Goal: Transaction & Acquisition: Purchase product/service

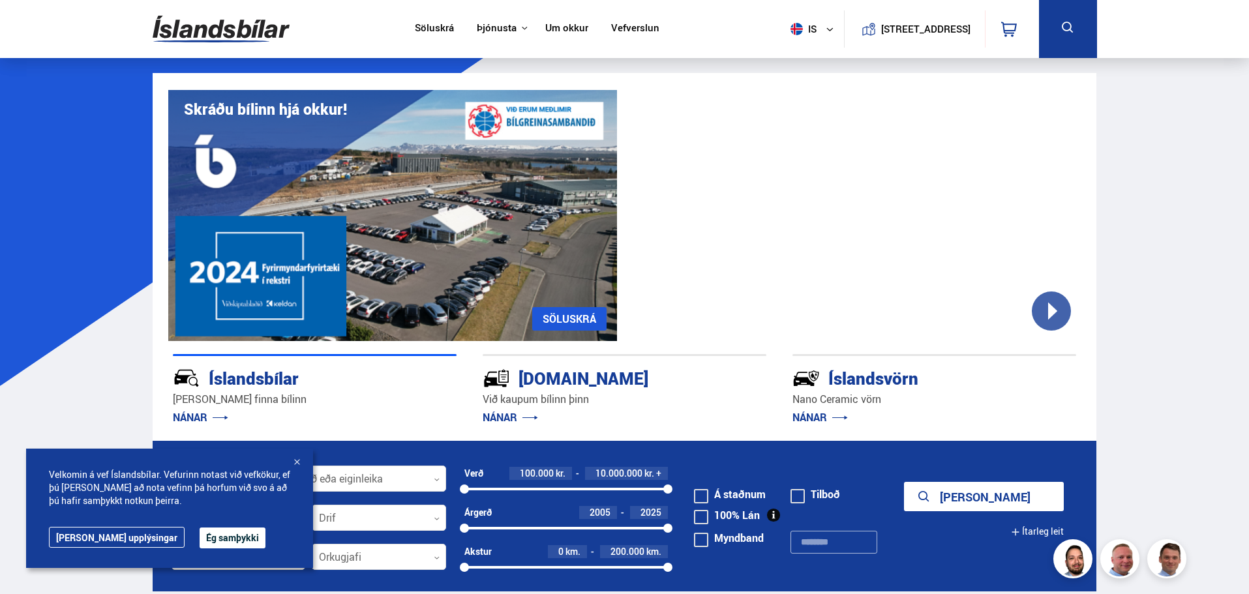
click at [201, 537] on button "Ég samþykki" at bounding box center [233, 538] width 66 height 21
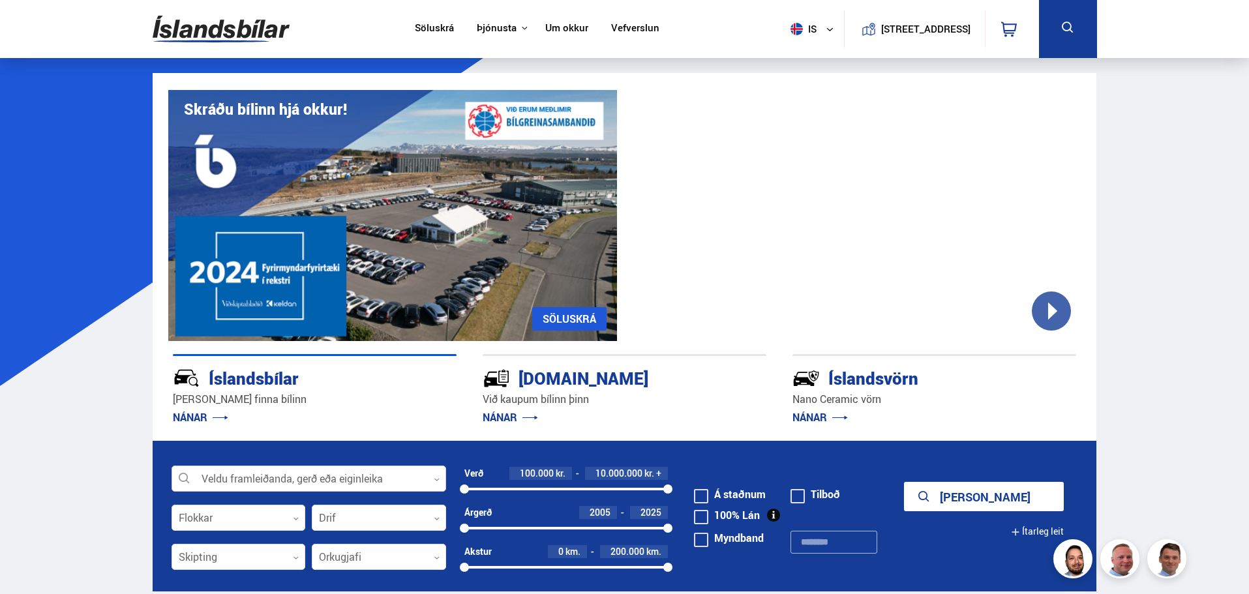
click at [225, 481] on div at bounding box center [309, 479] width 275 height 26
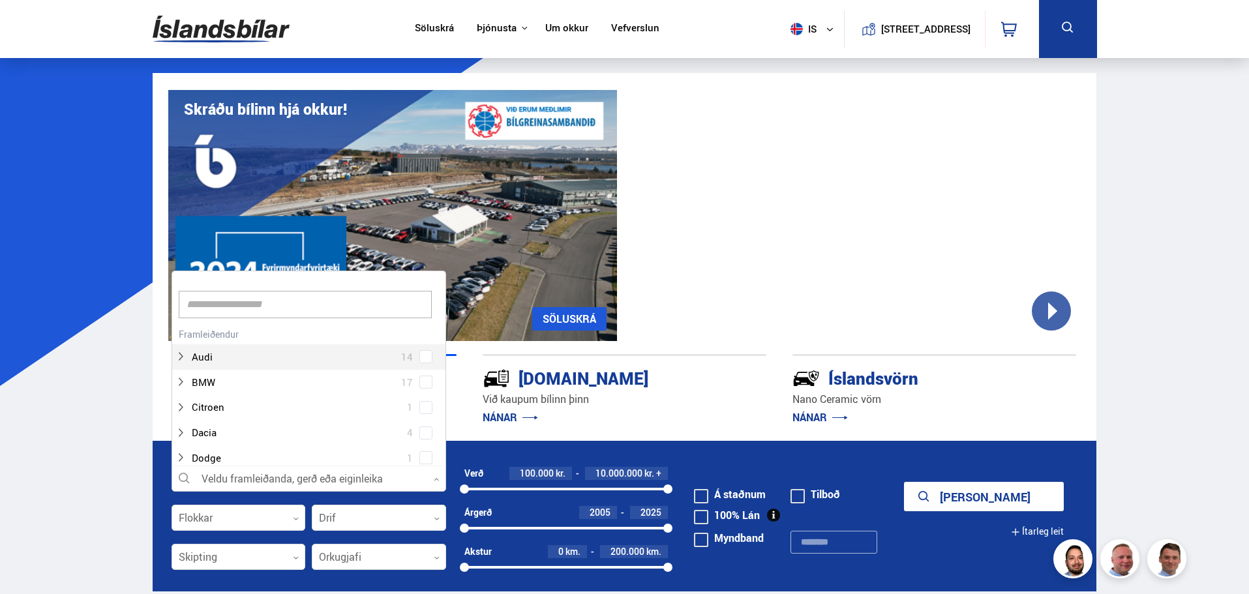
scroll to position [194, 271]
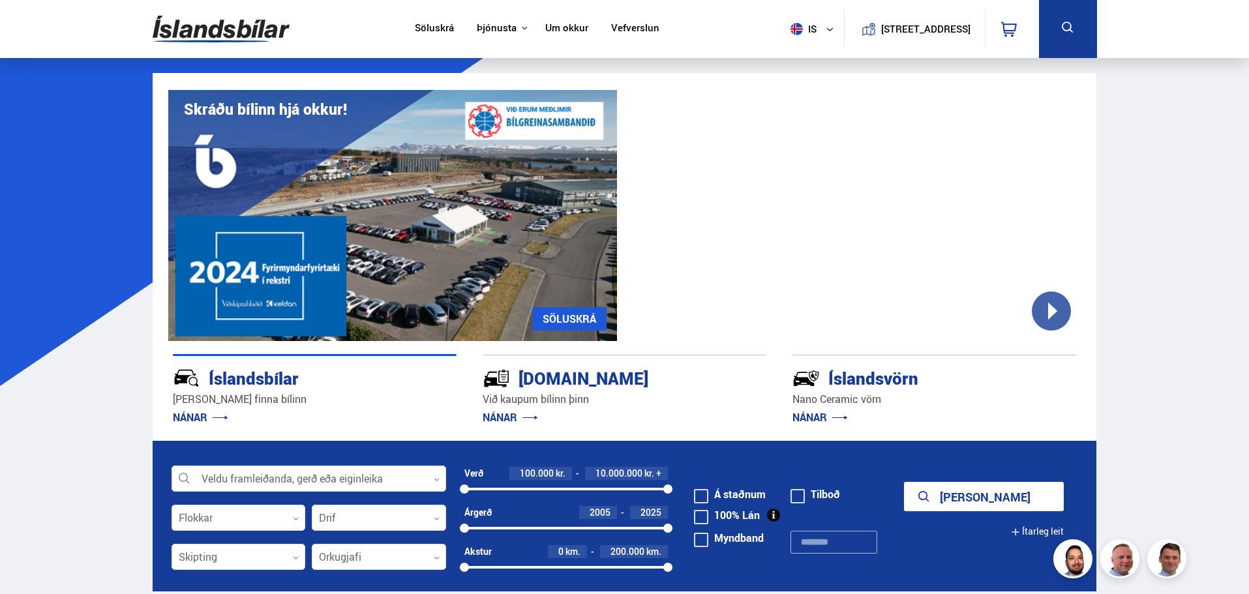
click at [563, 483] on div "Verð 100.000 kr. 10.000.000 kr. + 100000 10000000" at bounding box center [566, 481] width 204 height 28
drag, startPoint x: 462, startPoint y: 526, endPoint x: 575, endPoint y: 515, distance: 113.4
click at [501, 526] on div at bounding box center [498, 528] width 9 height 9
click at [603, 514] on span "2011" at bounding box center [600, 512] width 21 height 12
type input "****"
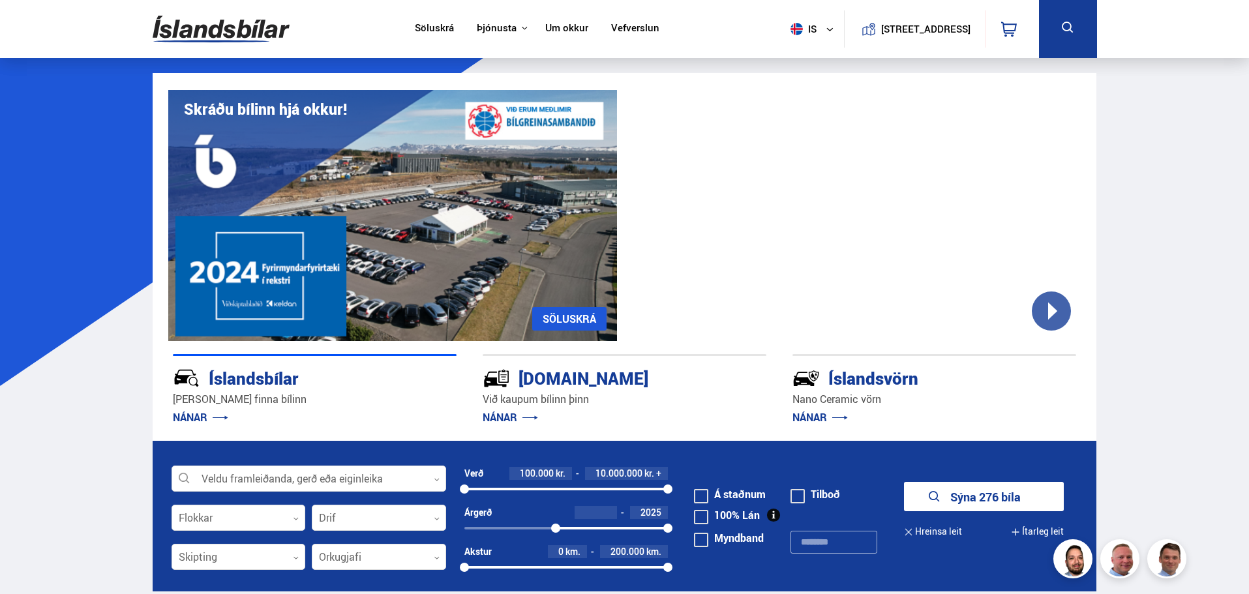
click at [664, 511] on div "2025" at bounding box center [649, 512] width 38 height 13
click at [660, 514] on span "2025" at bounding box center [651, 512] width 21 height 12
type input "****"
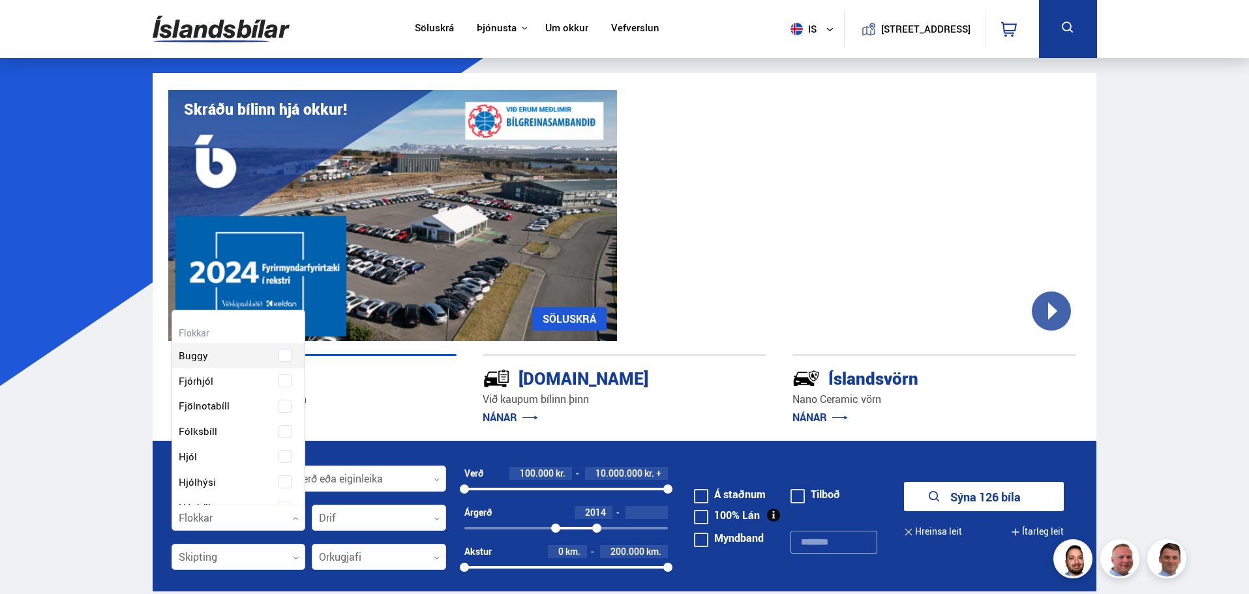
click at [263, 515] on div at bounding box center [239, 518] width 134 height 26
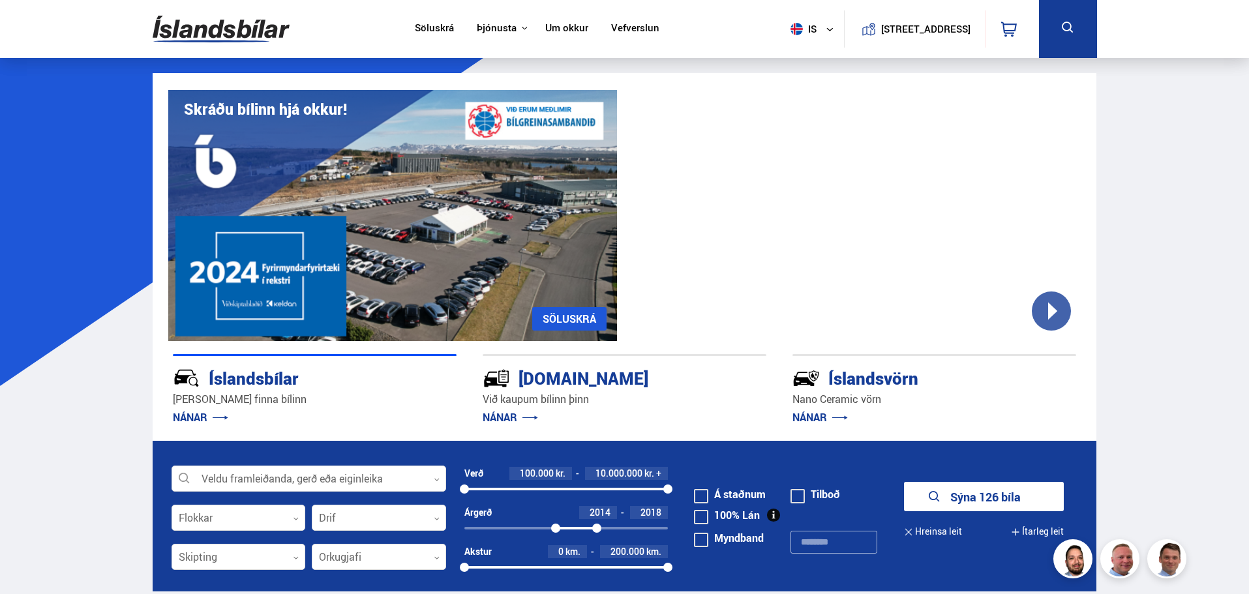
drag, startPoint x: 1248, startPoint y: 100, endPoint x: 1252, endPoint y: 113, distance: 14.2
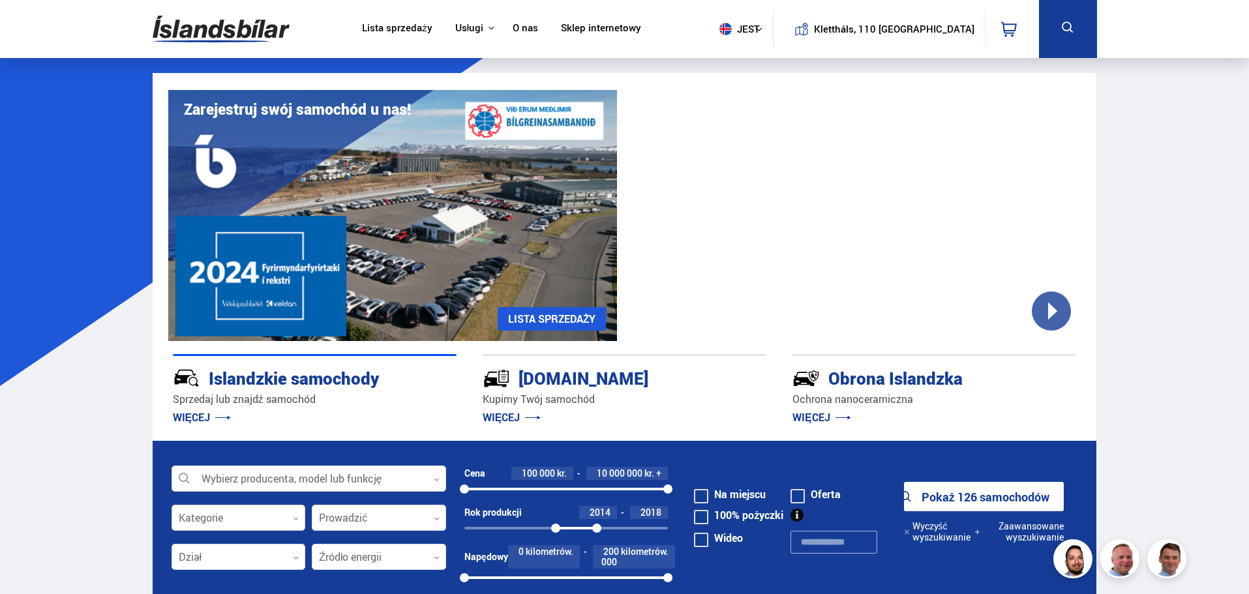
click at [254, 516] on div at bounding box center [239, 518] width 134 height 26
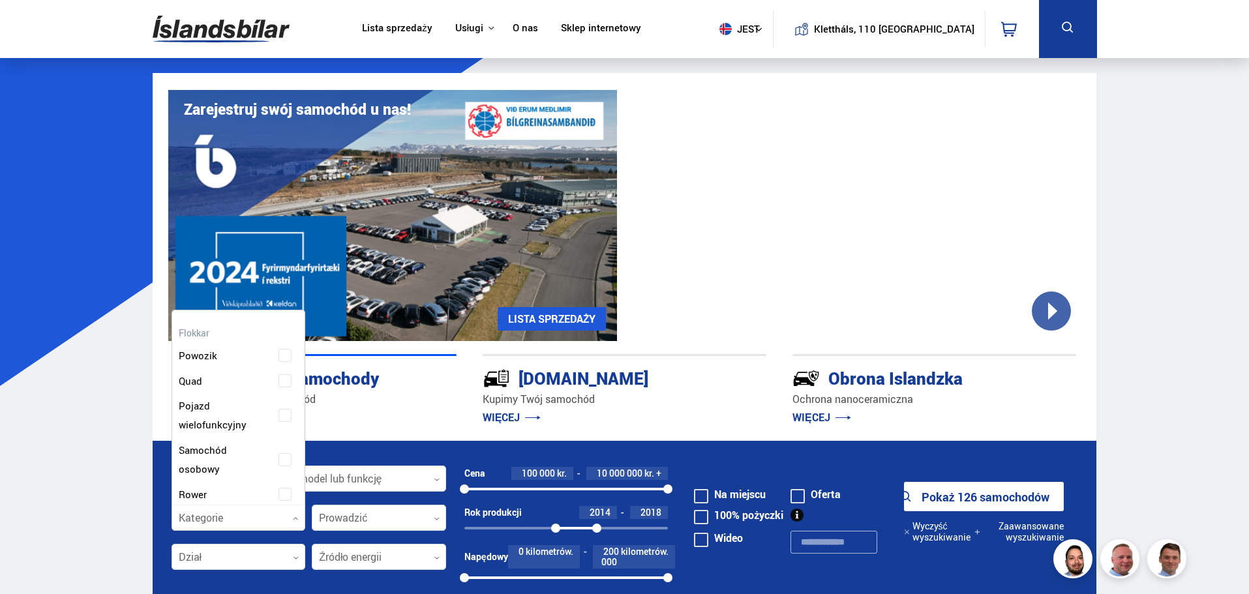
click at [254, 516] on div at bounding box center [239, 518] width 134 height 26
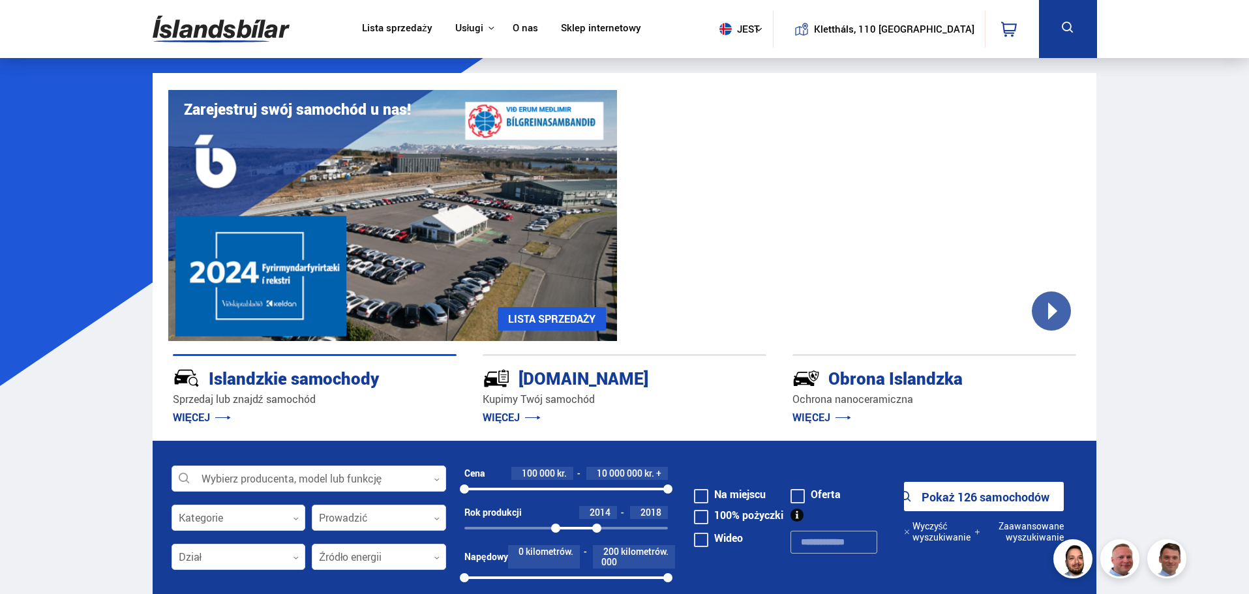
scroll to position [109, 0]
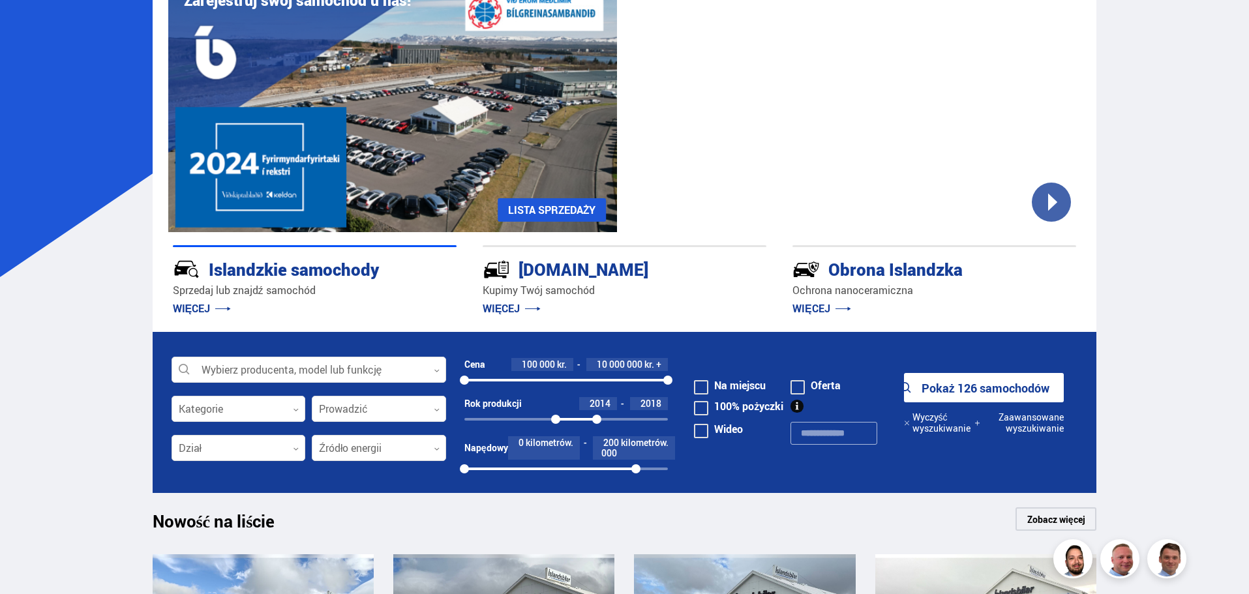
drag, startPoint x: 663, startPoint y: 469, endPoint x: 634, endPoint y: 469, distance: 29.4
click at [634, 469] on div at bounding box center [635, 468] width 9 height 9
click at [624, 449] on span "kilometrów." at bounding box center [645, 448] width 48 height 21
click at [620, 444] on div "200 000 kilometrów." at bounding box center [634, 447] width 82 height 23
click at [612, 445] on font "200 000" at bounding box center [610, 447] width 18 height 23
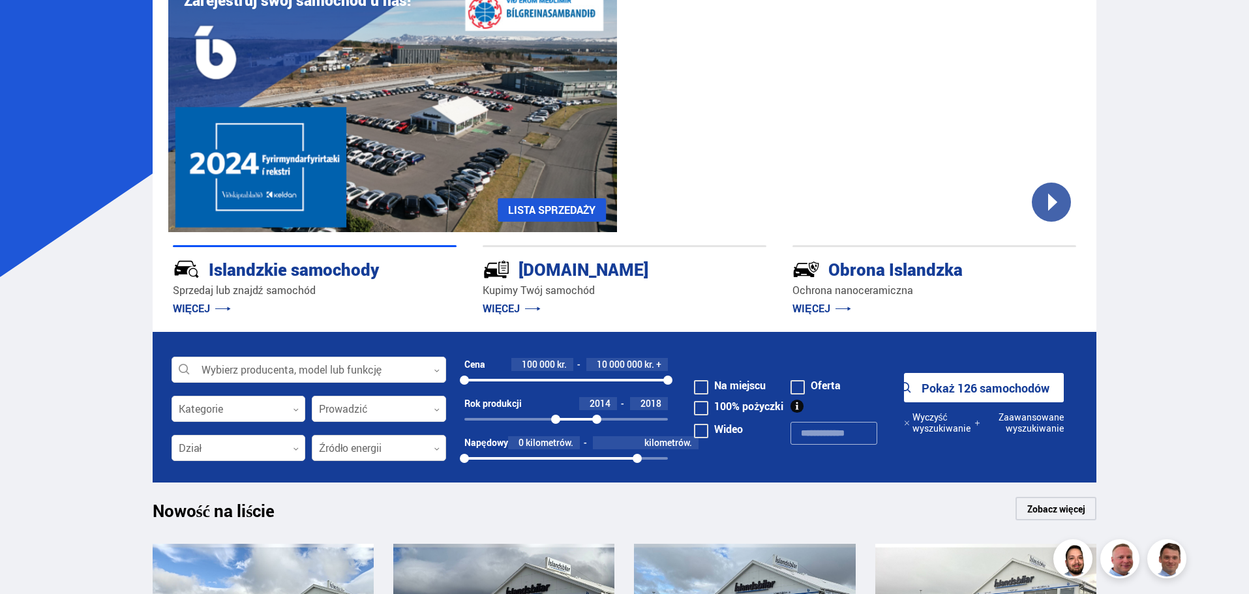
click at [354, 440] on div at bounding box center [379, 449] width 134 height 26
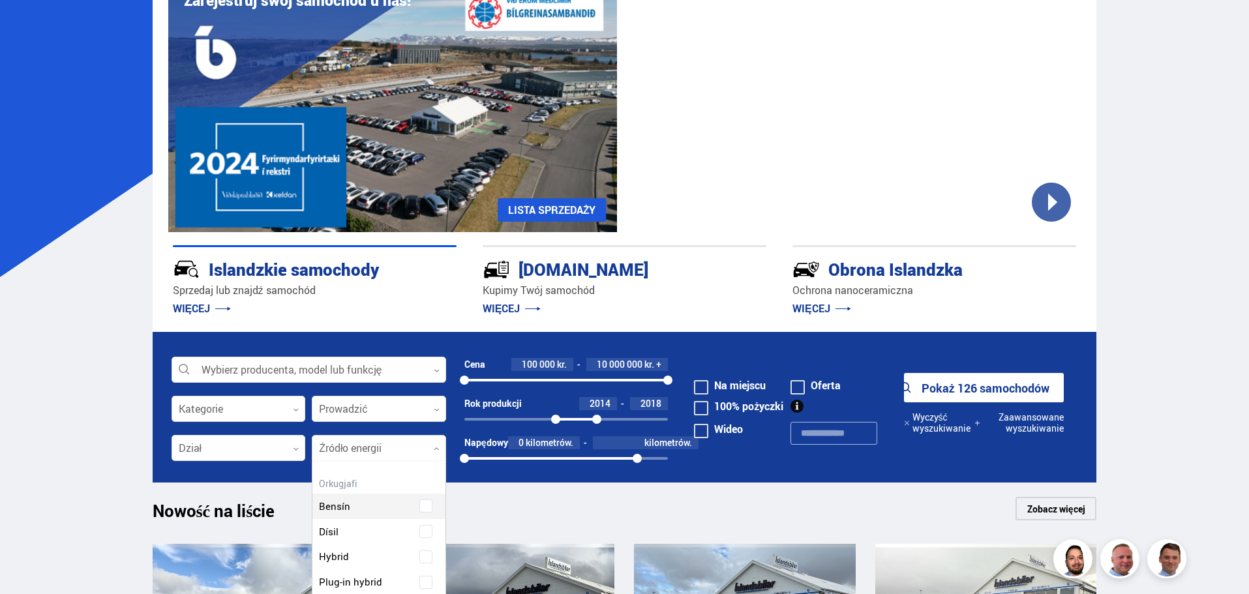
scroll to position [194, 136]
click at [376, 505] on div "Benzyna" at bounding box center [378, 522] width 133 height 45
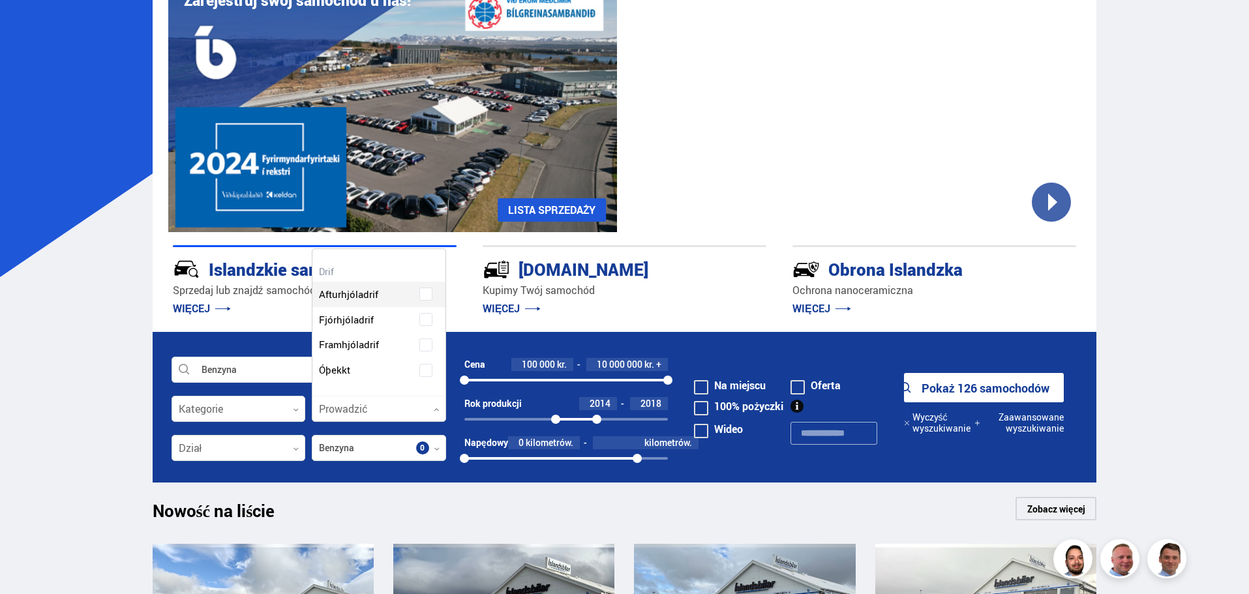
click at [408, 413] on div at bounding box center [379, 410] width 134 height 26
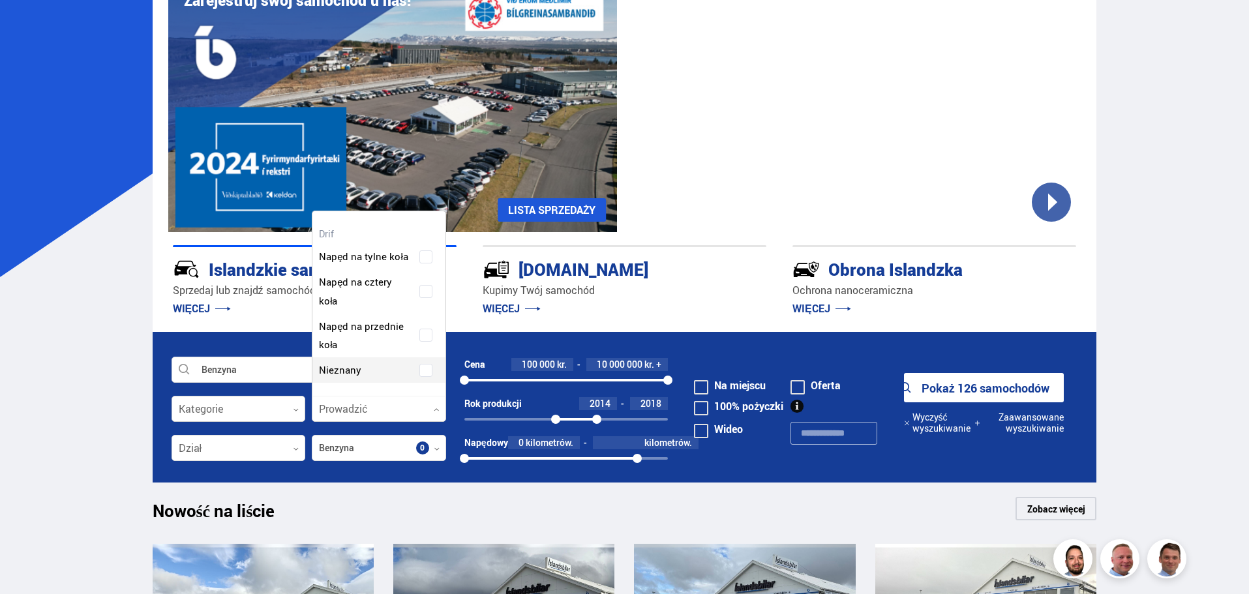
click at [264, 413] on div at bounding box center [239, 410] width 134 height 26
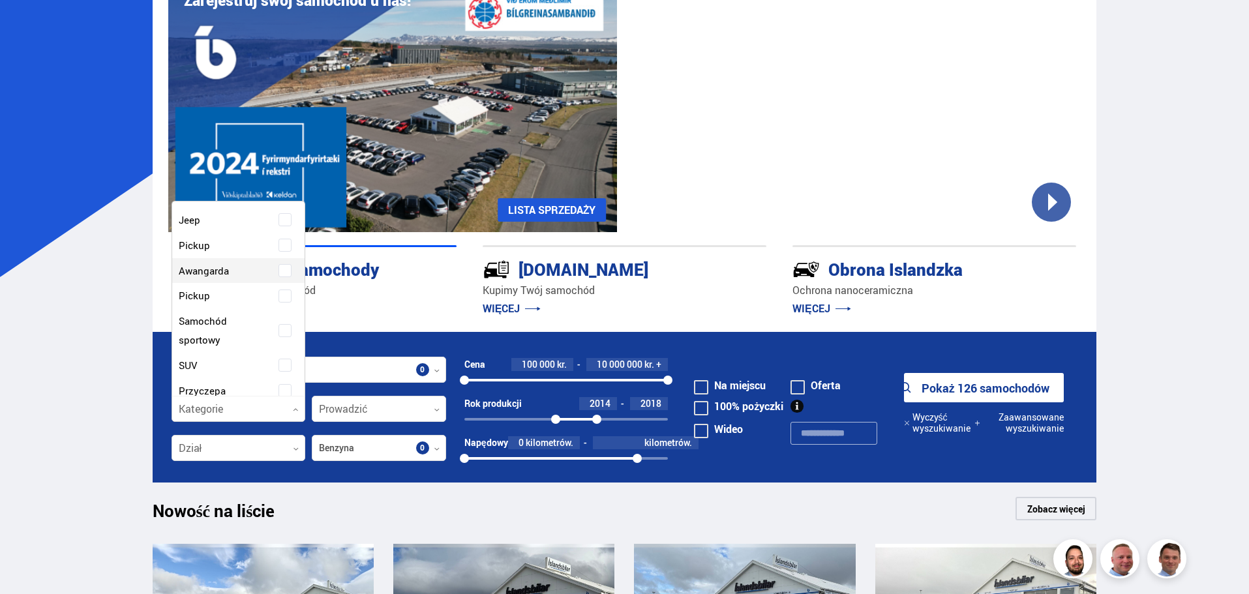
scroll to position [326, 0]
drag, startPoint x: 304, startPoint y: 341, endPoint x: 278, endPoint y: 297, distance: 51.5
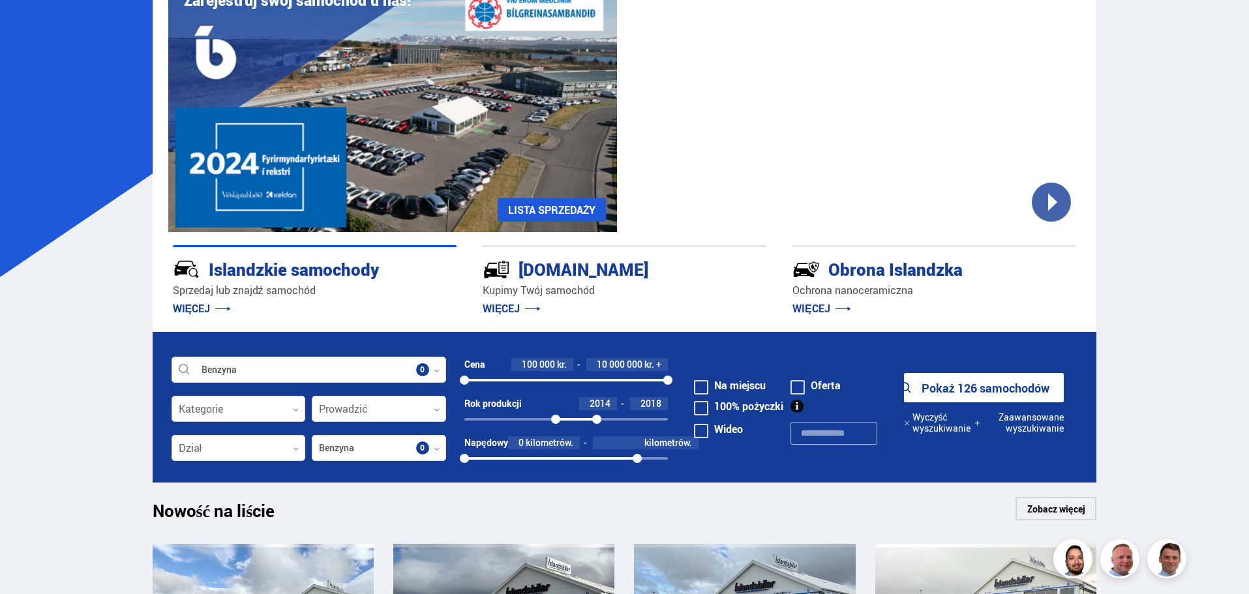
click at [237, 406] on div at bounding box center [239, 410] width 134 height 26
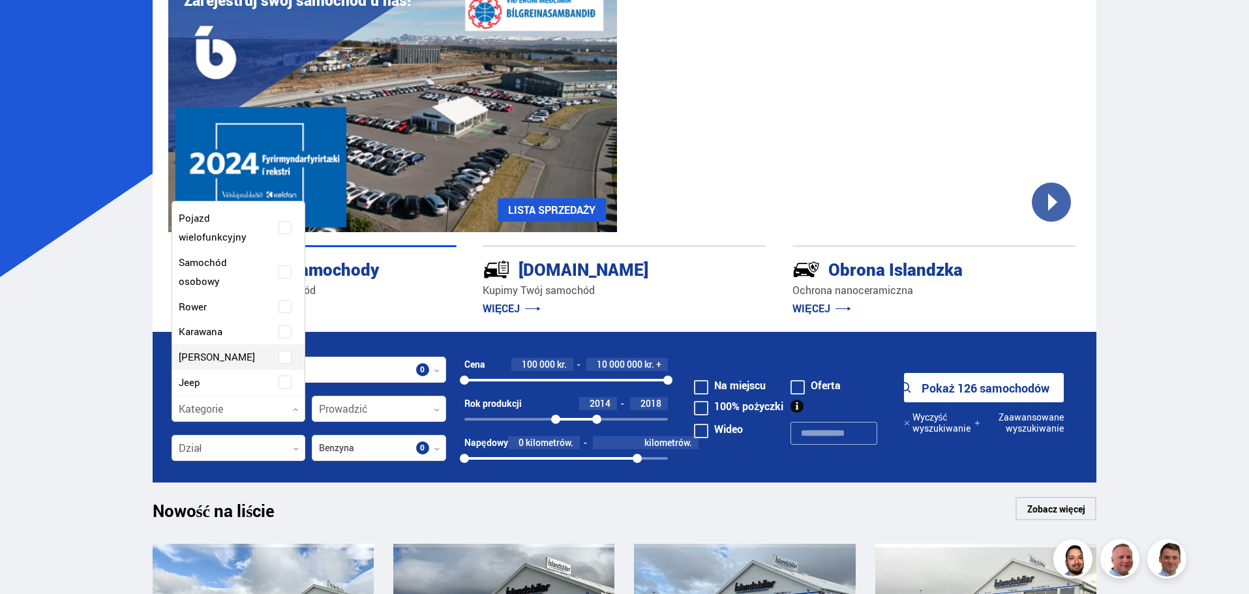
scroll to position [58, 0]
click at [278, 279] on div "Samochód osobowy" at bounding box center [238, 293] width 127 height 38
click at [267, 436] on div at bounding box center [239, 449] width 134 height 26
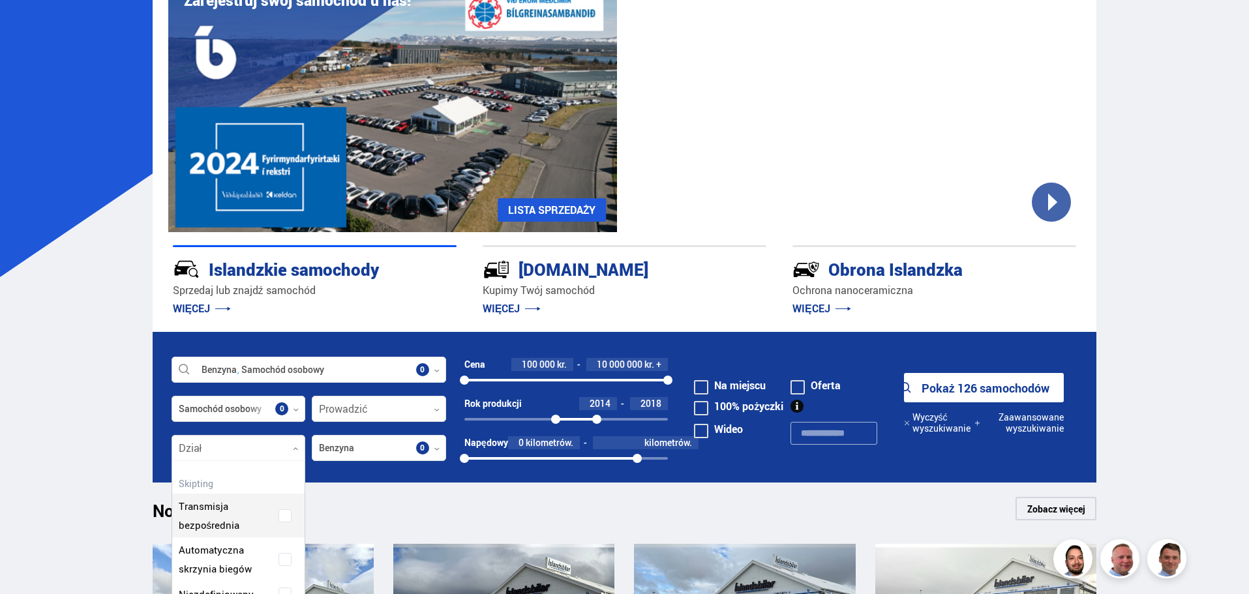
scroll to position [159, 132]
click at [279, 547] on div "Transmisja bezpośrednia Automatyczna skrzynia biegów Niezdefiniowany" at bounding box center [238, 566] width 133 height 133
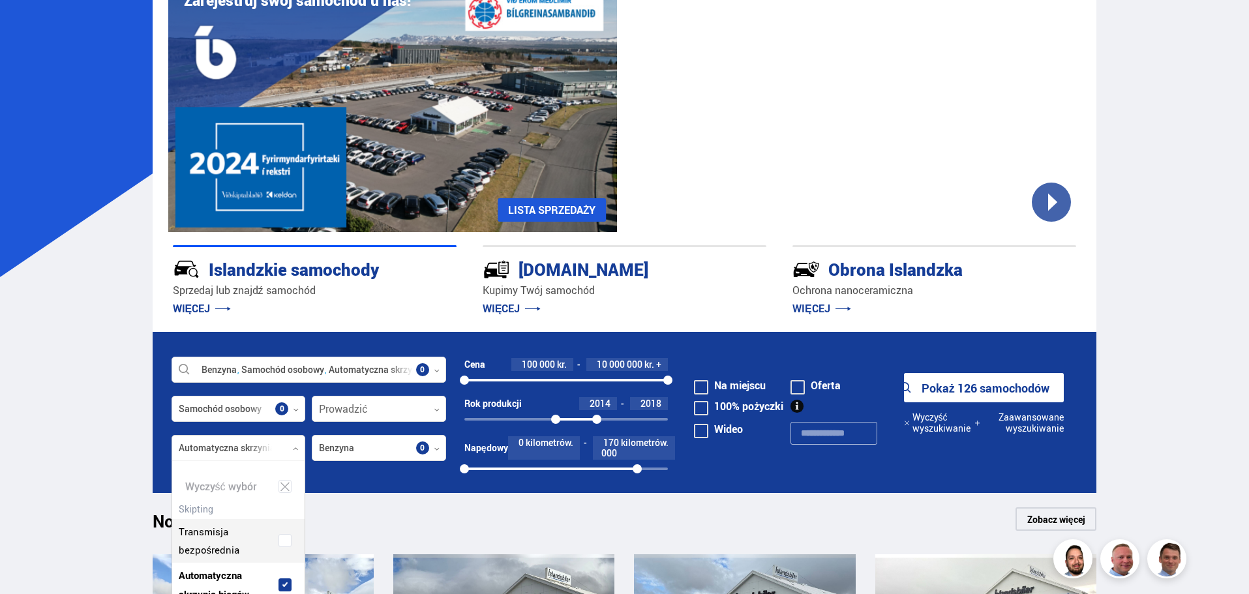
scroll to position [149, 136]
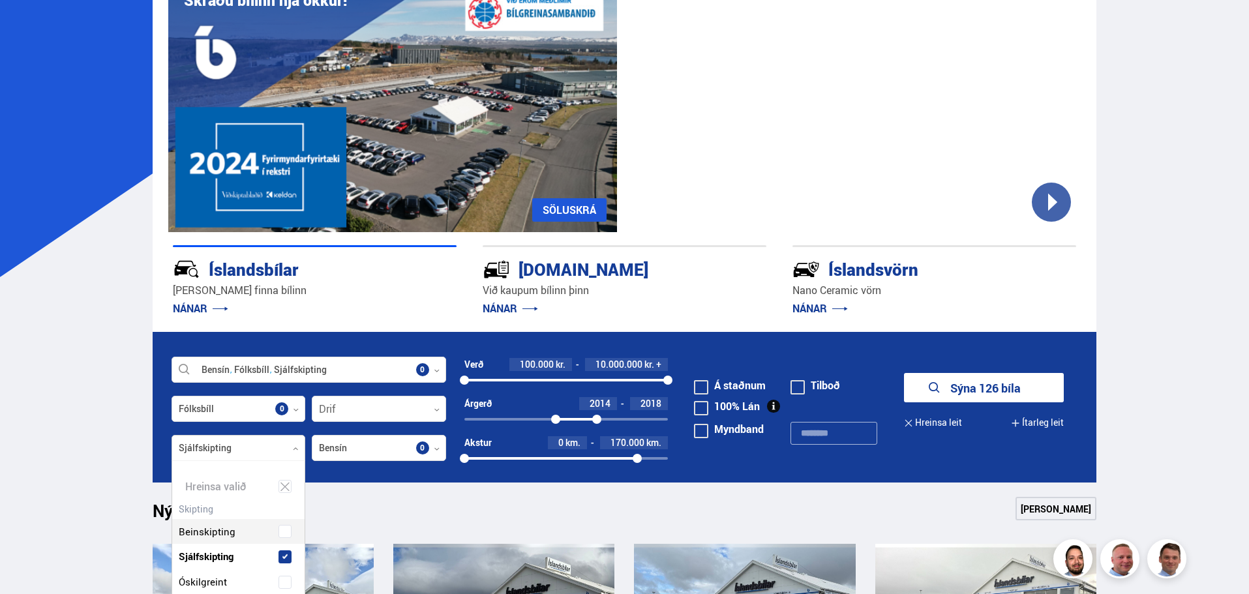
click at [1055, 511] on link "[PERSON_NAME]" at bounding box center [1056, 508] width 81 height 23
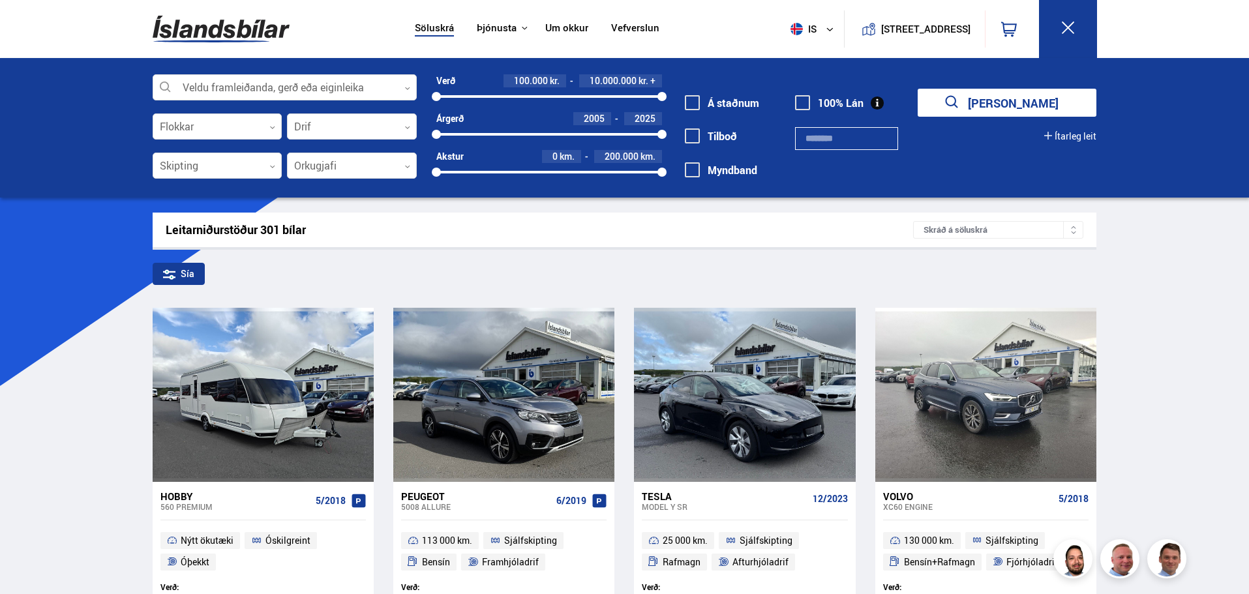
click at [662, 133] on div at bounding box center [661, 134] width 9 height 9
click at [648, 113] on span "2025" at bounding box center [645, 118] width 21 height 12
click at [603, 116] on div "2005" at bounding box center [592, 118] width 38 height 13
click at [603, 116] on span "2005" at bounding box center [594, 118] width 21 height 12
type input "****"
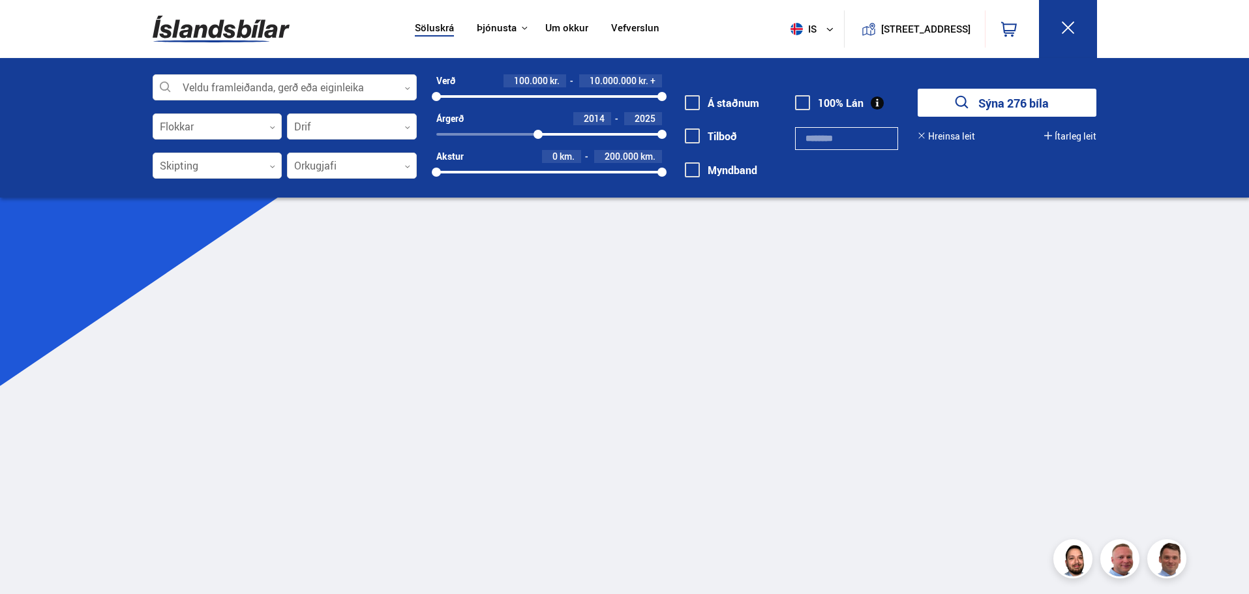
click at [657, 118] on div "2025" at bounding box center [643, 118] width 38 height 13
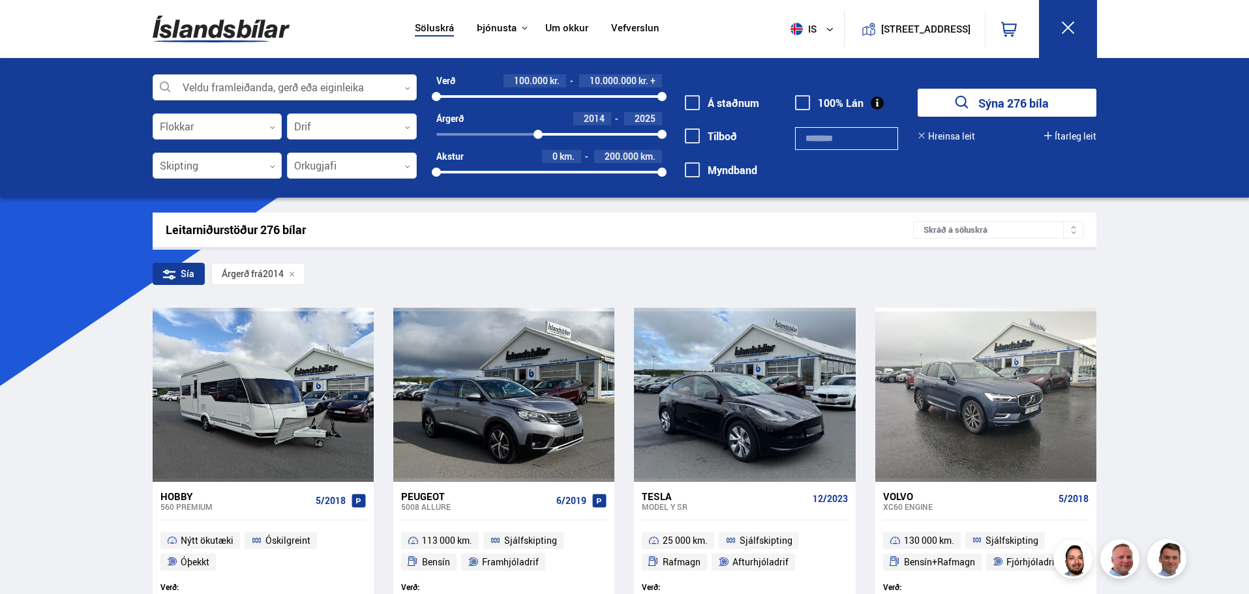
click at [656, 119] on div "2025" at bounding box center [643, 118] width 38 height 13
click at [656, 118] on span "2025" at bounding box center [644, 118] width 23 height 10
click at [654, 118] on input "****" at bounding box center [640, 118] width 29 height 10
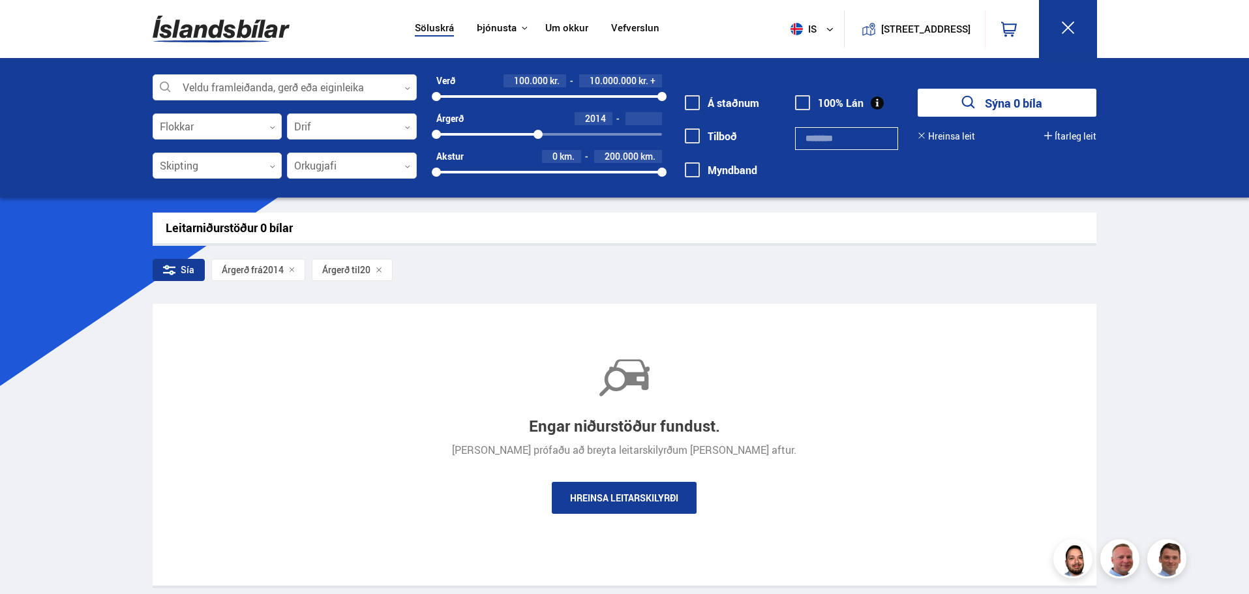
type input "****"
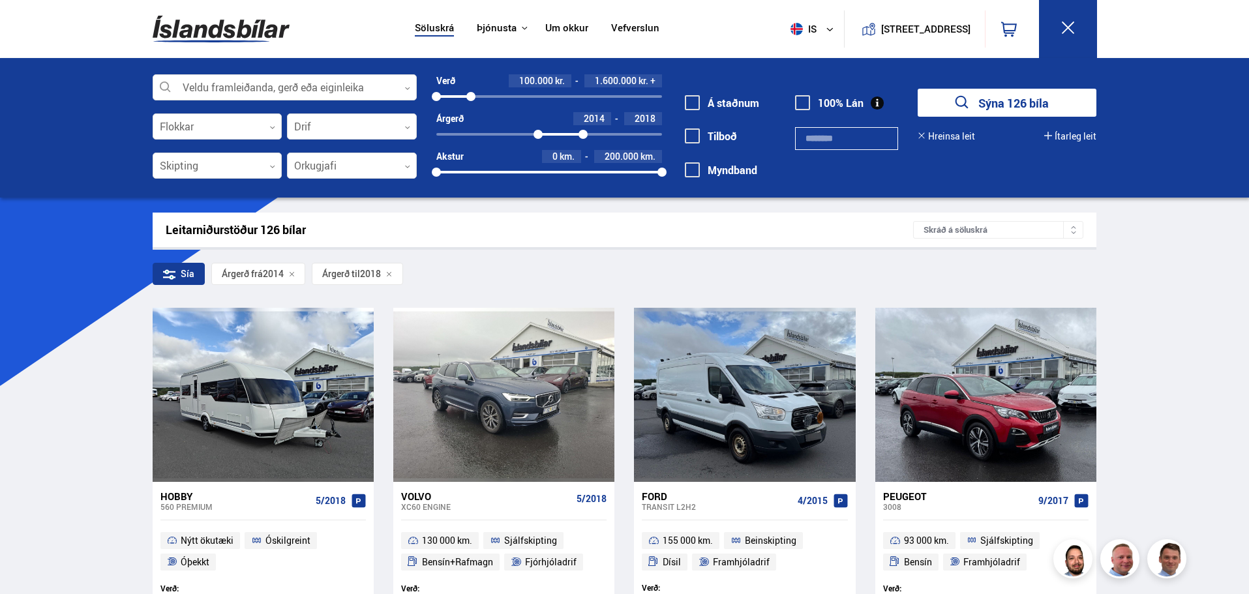
drag, startPoint x: 661, startPoint y: 93, endPoint x: 471, endPoint y: 96, distance: 190.5
click at [471, 96] on div at bounding box center [470, 96] width 9 height 9
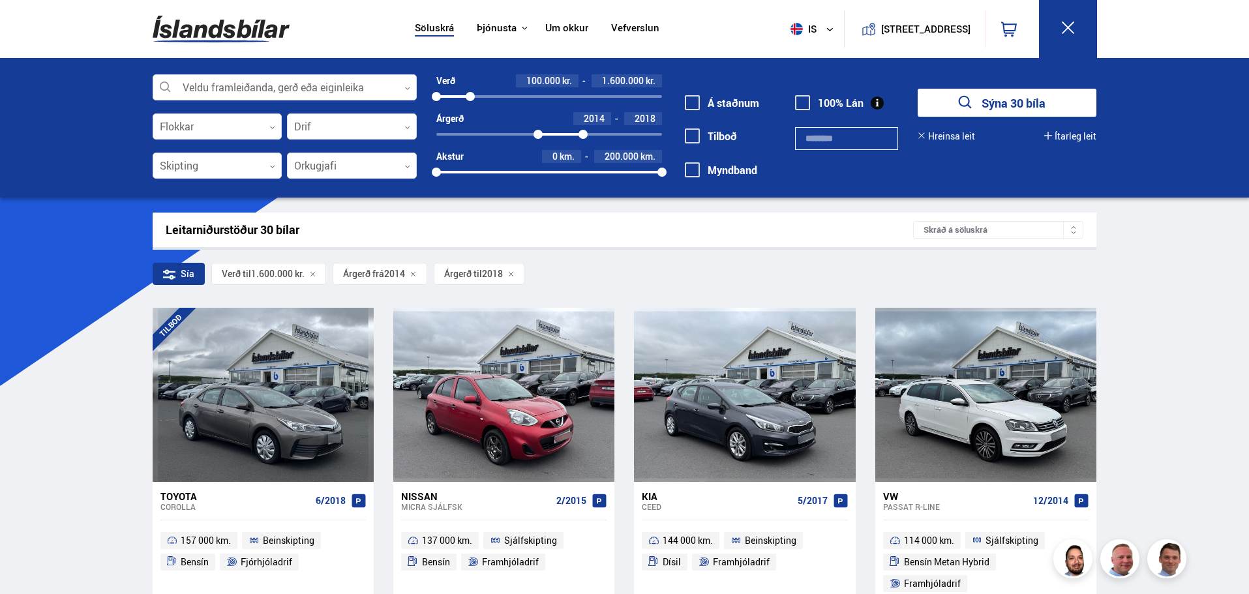
click at [642, 155] on span "km." at bounding box center [648, 156] width 15 height 10
drag, startPoint x: 656, startPoint y: 173, endPoint x: 632, endPoint y: 173, distance: 23.5
click at [632, 173] on div at bounding box center [549, 172] width 226 height 3
click at [188, 132] on div at bounding box center [218, 127] width 130 height 26
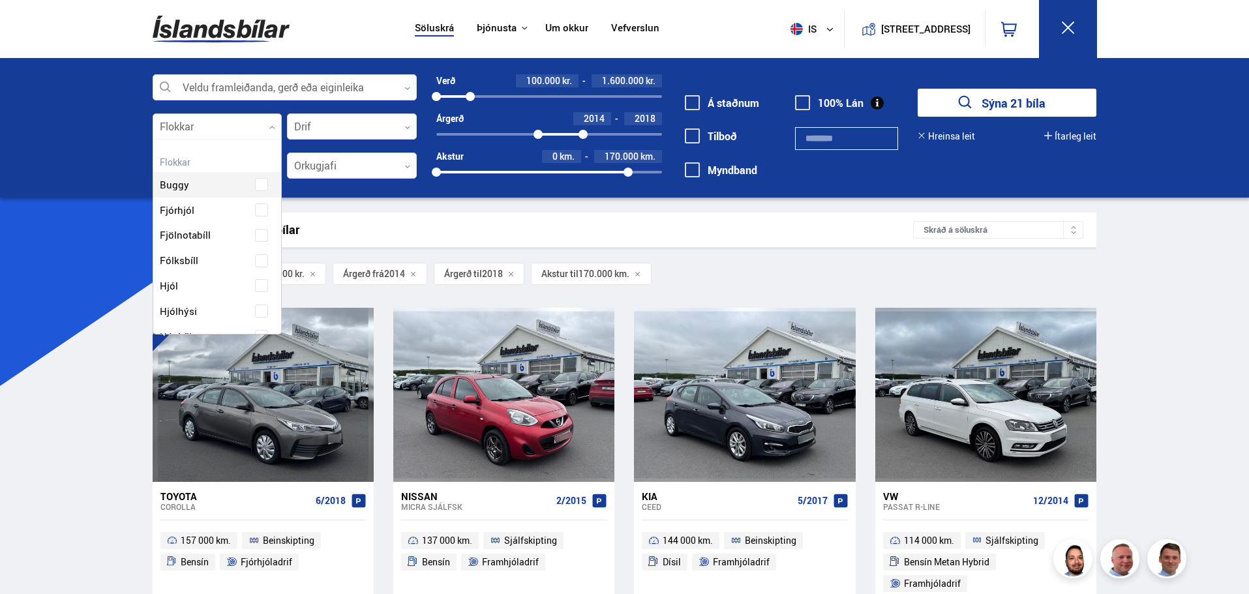
scroll to position [194, 125]
click at [351, 119] on div at bounding box center [352, 127] width 130 height 26
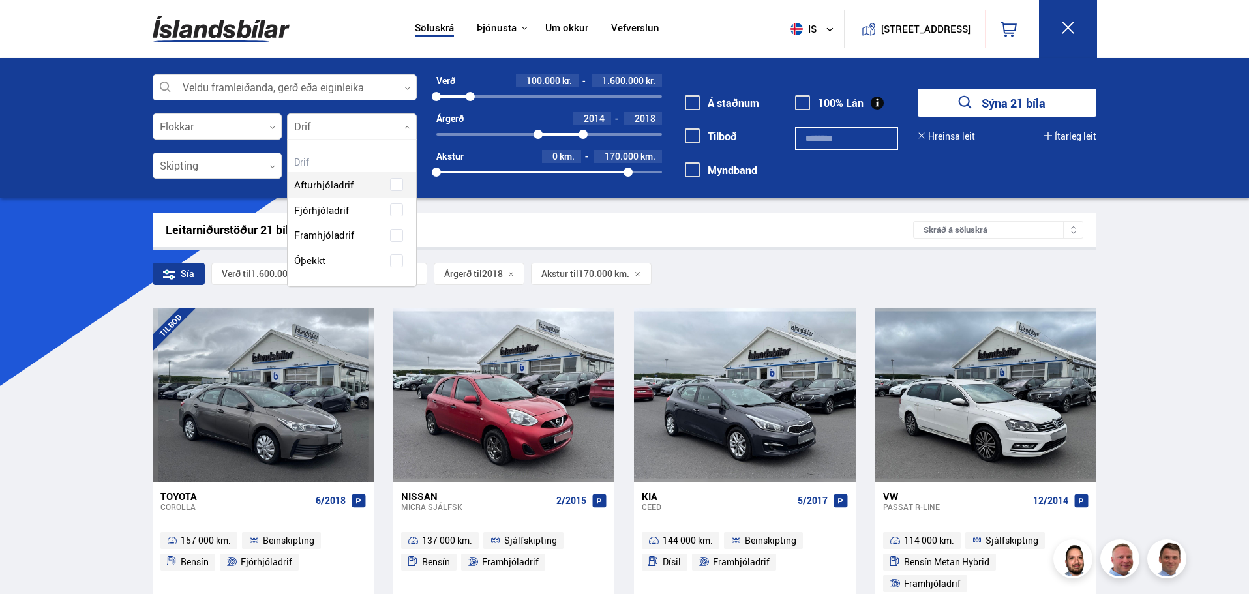
scroll to position [147, 128]
click at [236, 170] on div at bounding box center [218, 166] width 130 height 26
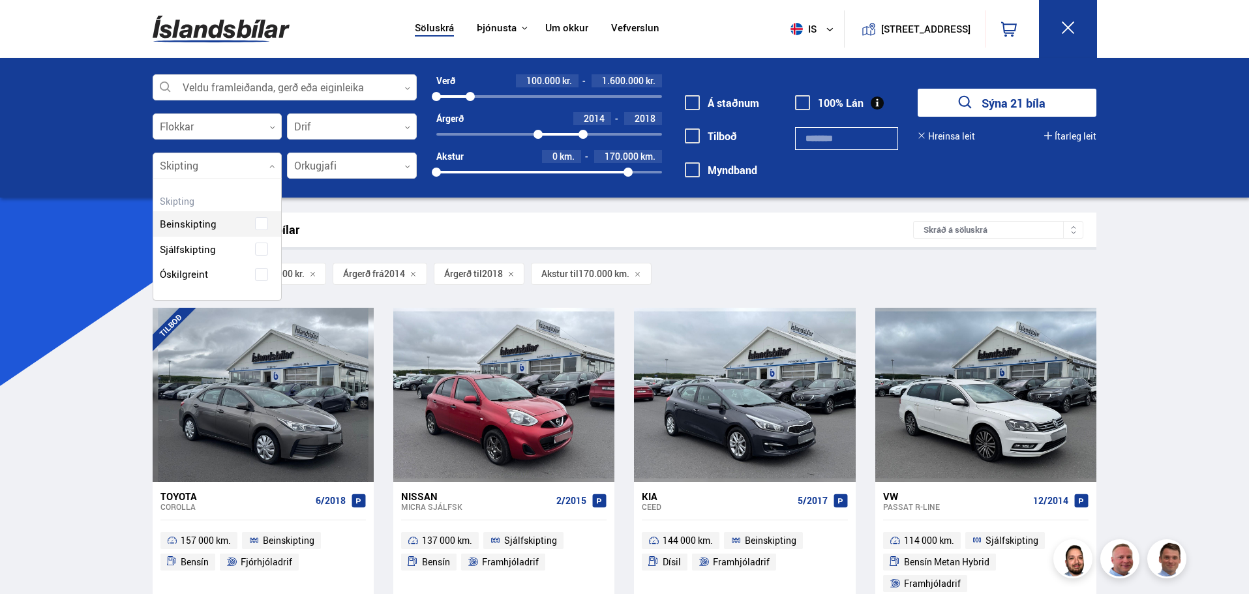
scroll to position [124, 131]
click at [252, 225] on div "Beinskipting" at bounding box center [217, 214] width 128 height 45
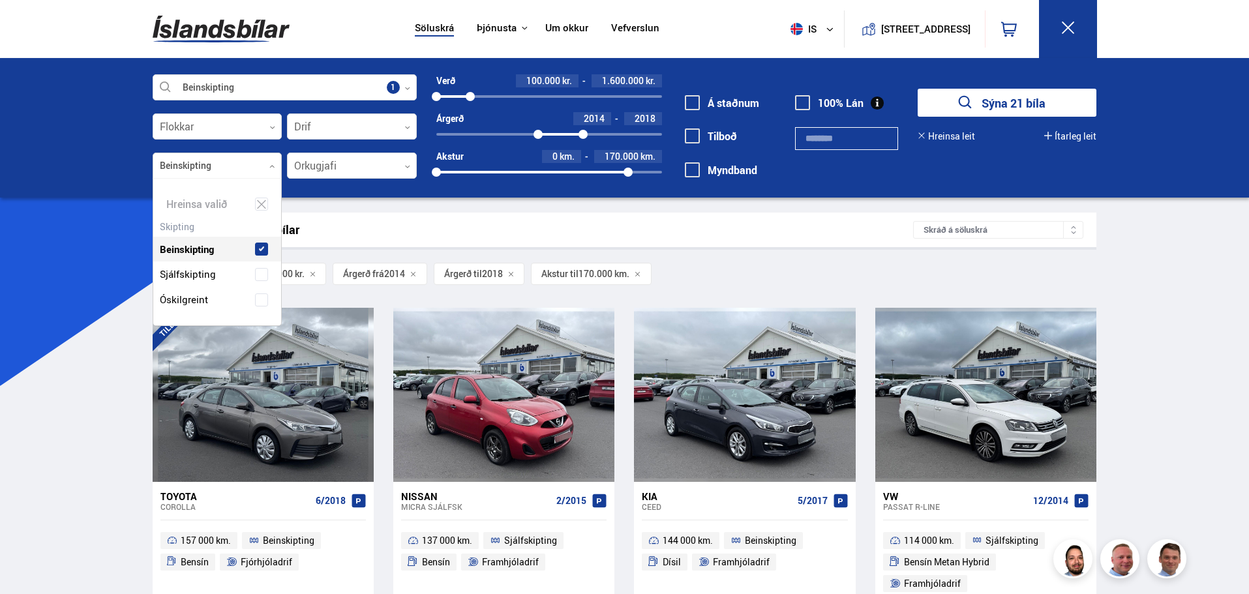
scroll to position [147, 128]
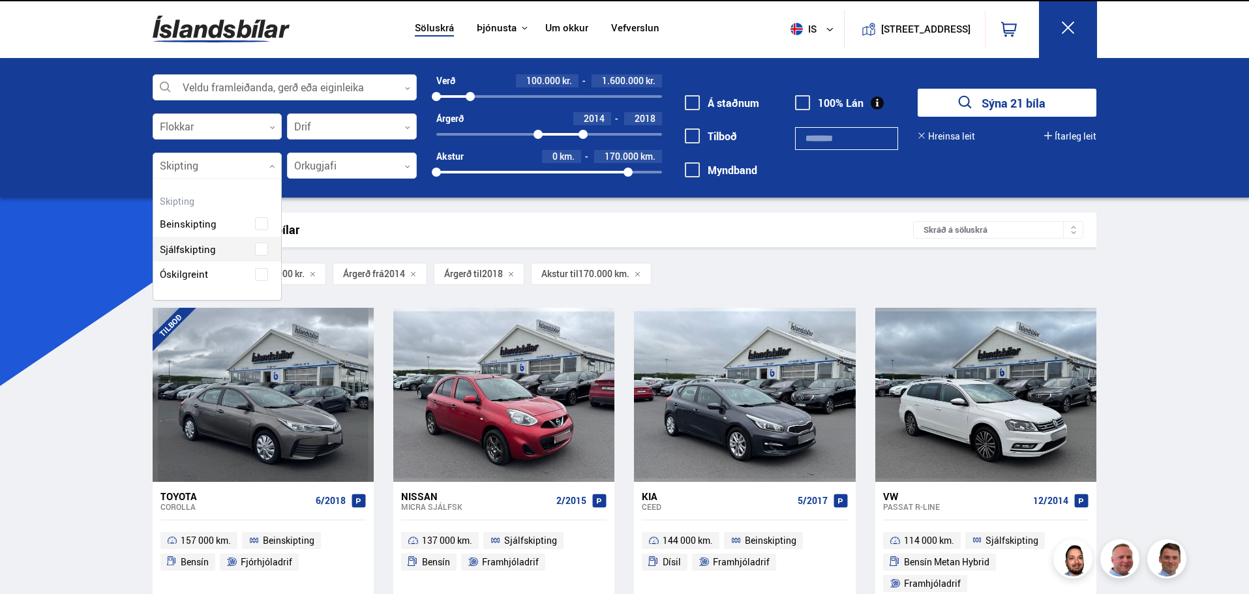
click at [256, 249] on div "Beinskipting Sjálfskipting Óskilgreint" at bounding box center [217, 239] width 128 height 95
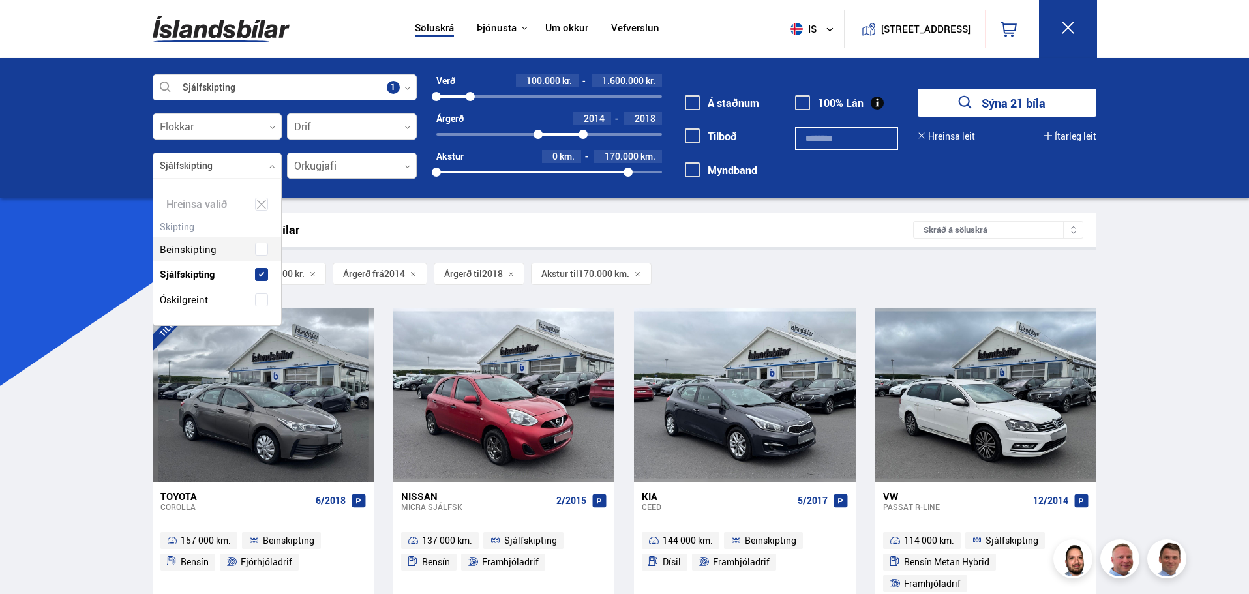
click at [338, 157] on div at bounding box center [352, 166] width 130 height 26
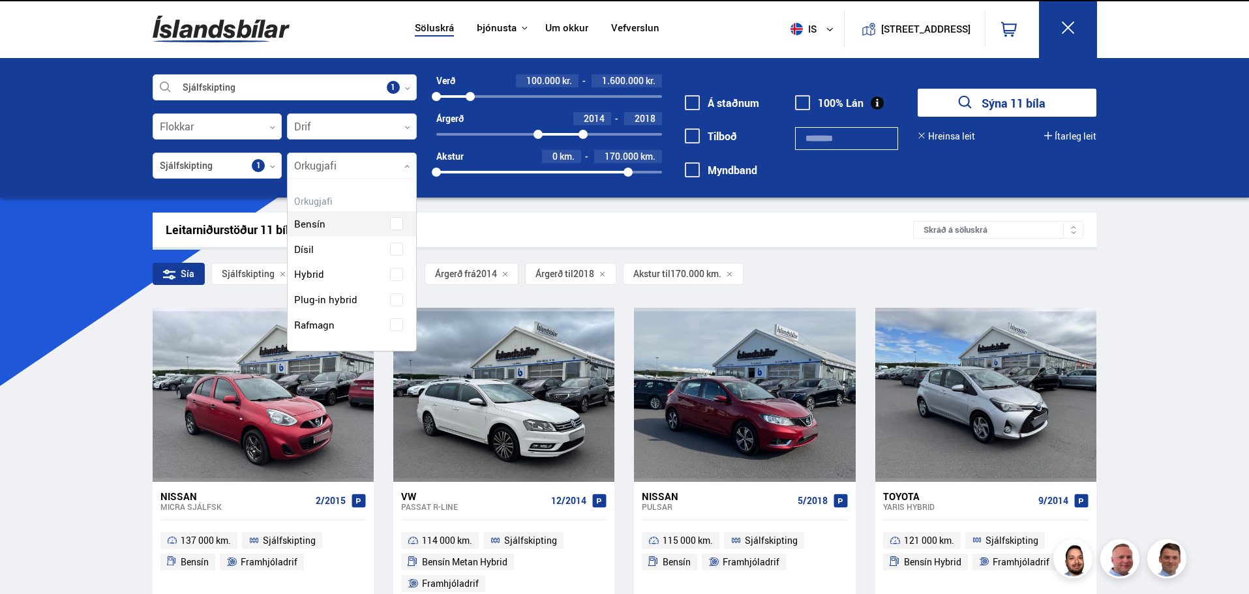
click at [342, 173] on div at bounding box center [352, 166] width 130 height 26
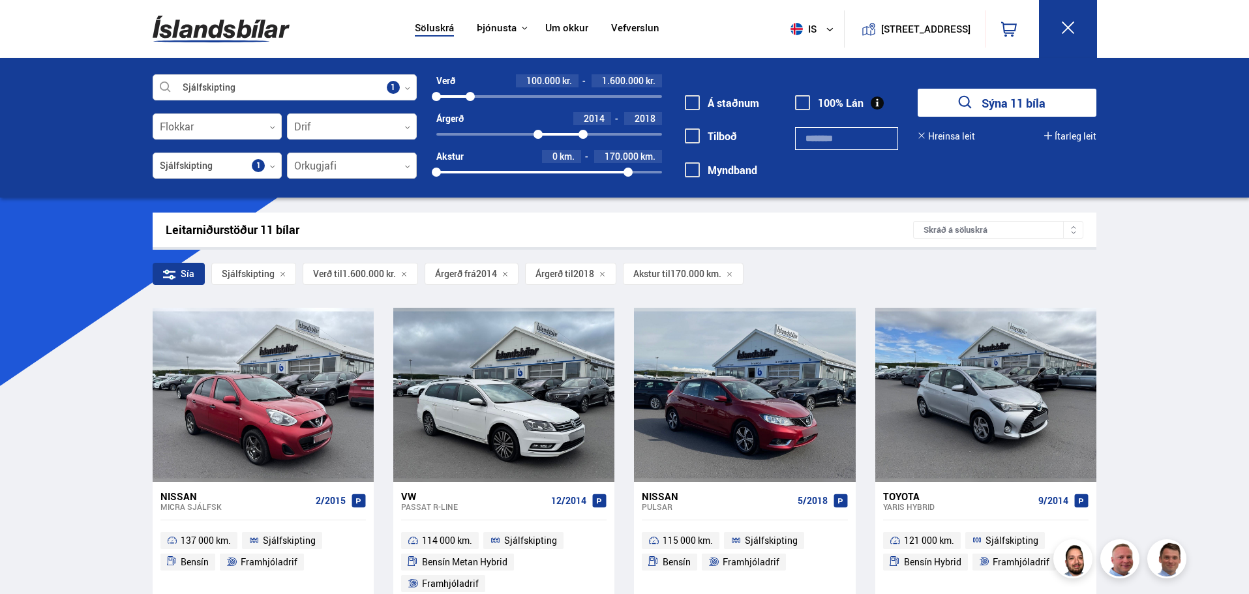
click at [345, 163] on div at bounding box center [352, 166] width 130 height 26
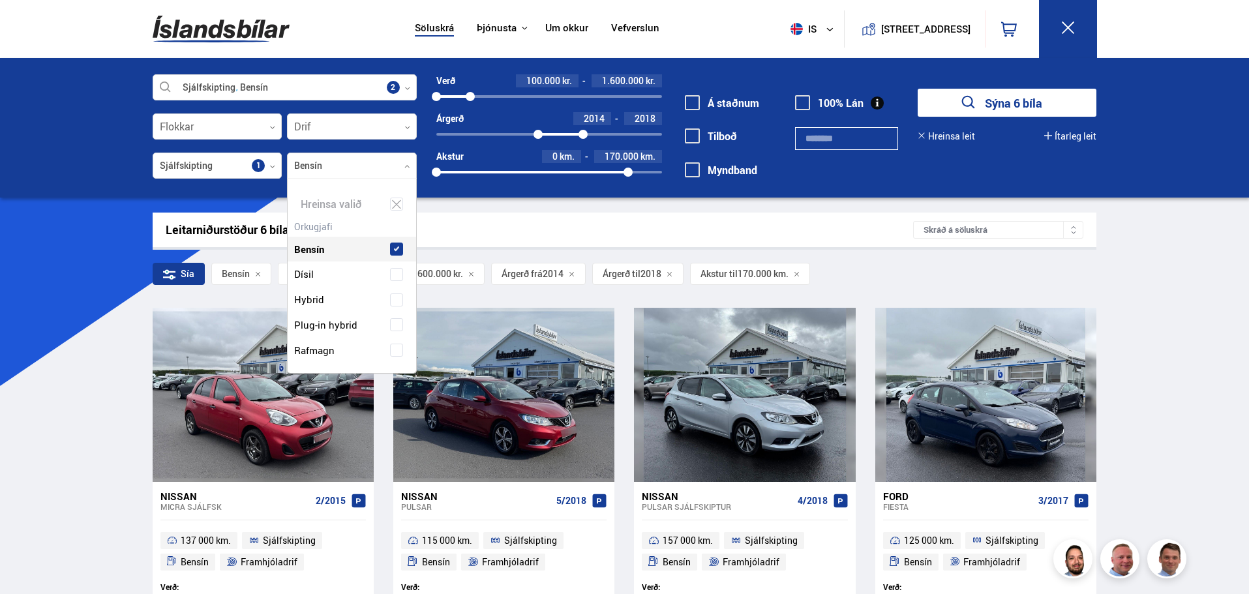
click at [1000, 100] on button "Sýna 6 bíla" at bounding box center [1007, 103] width 179 height 28
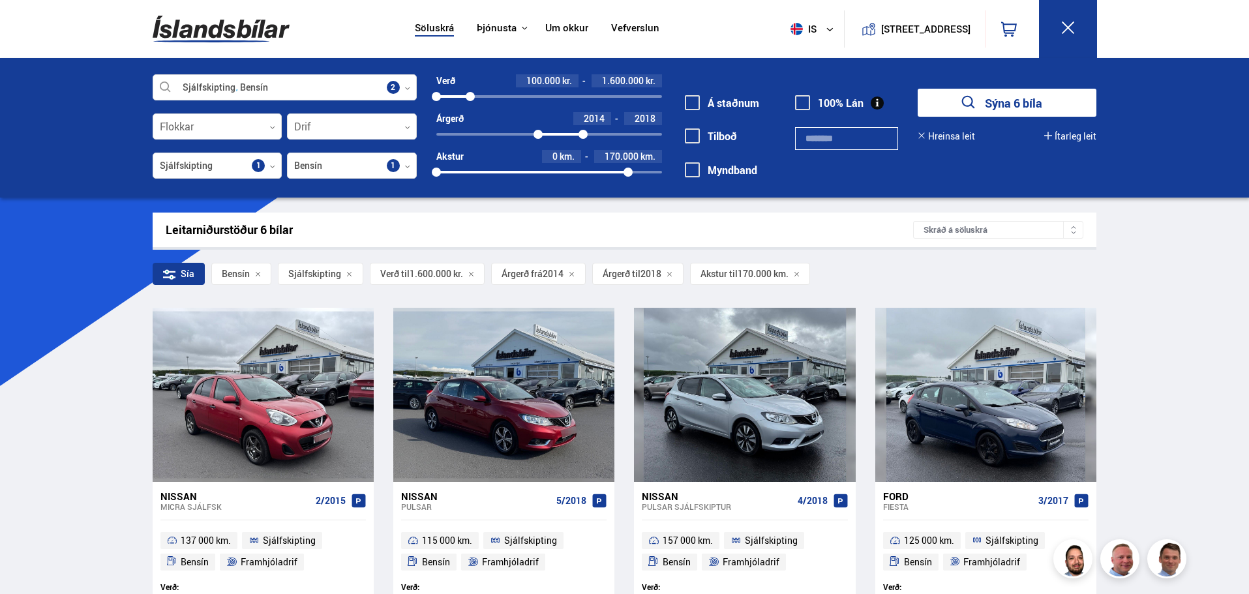
drag, startPoint x: 1112, startPoint y: 447, endPoint x: 1119, endPoint y: 431, distance: 17.2
drag, startPoint x: 1152, startPoint y: 414, endPoint x: 1141, endPoint y: 294, distance: 120.5
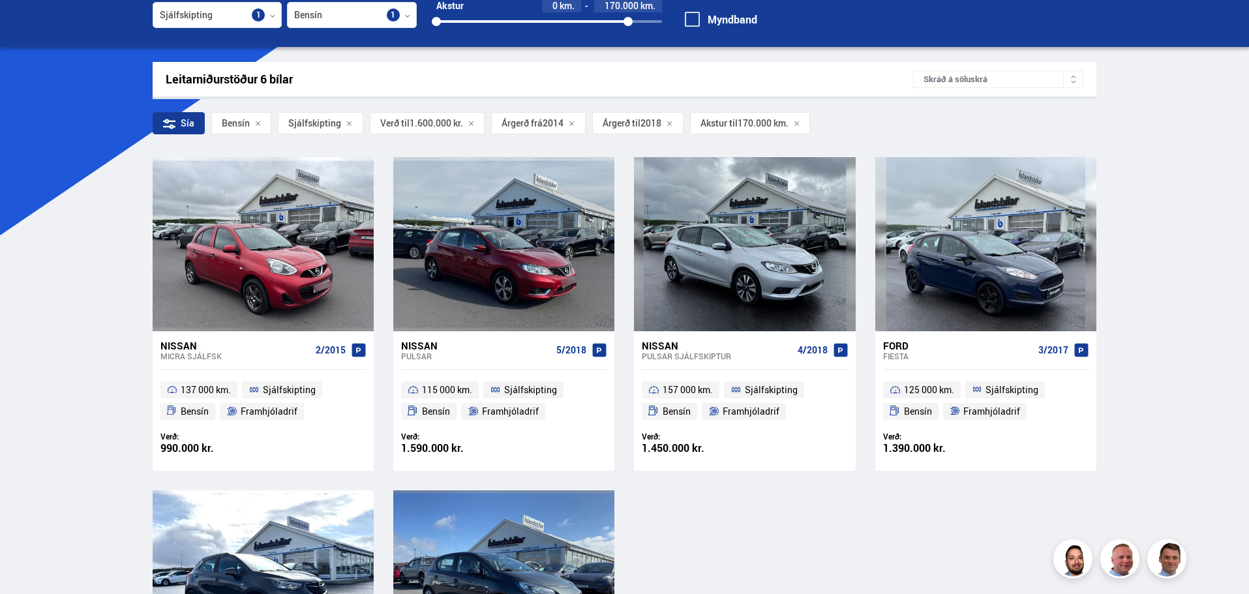
scroll to position [130, 0]
